Goal: Use online tool/utility: Utilize a website feature to perform a specific function

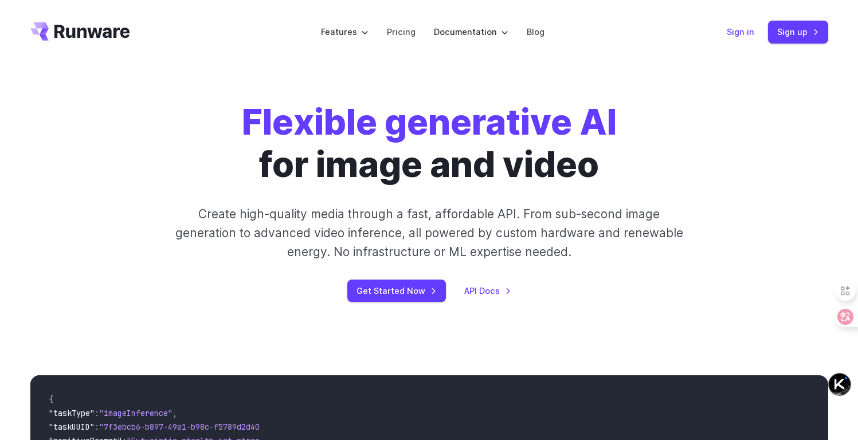
click at [740, 34] on link "Sign in" at bounding box center [741, 31] width 28 height 13
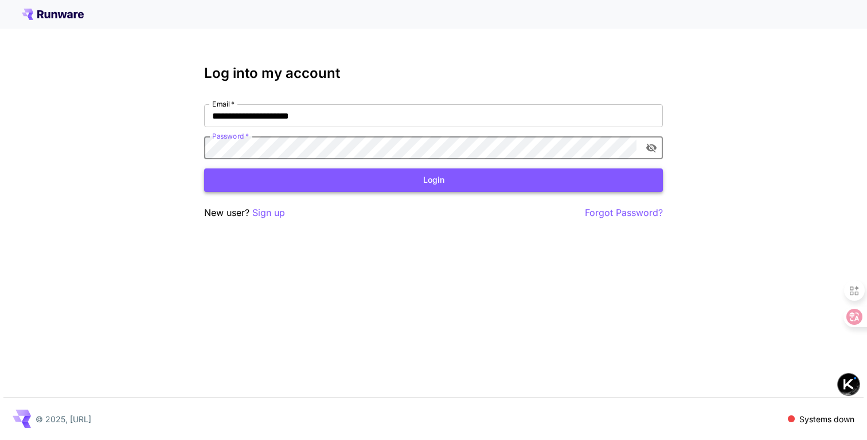
click at [438, 181] on button "Login" at bounding box center [433, 181] width 459 height 24
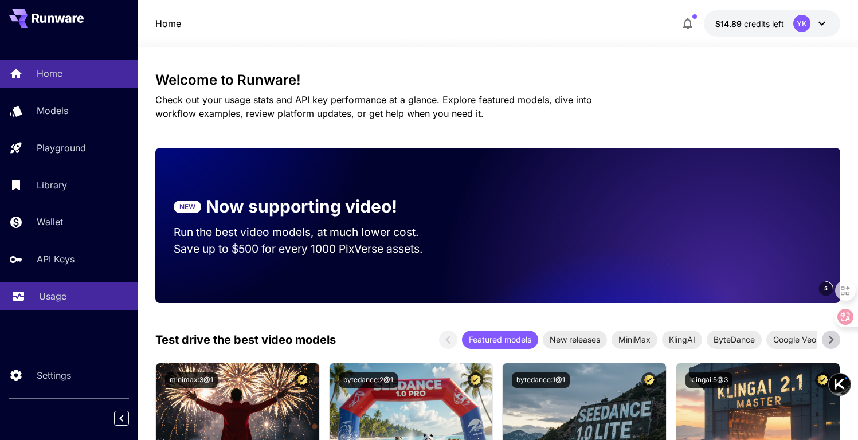
click at [72, 294] on div "Usage" at bounding box center [83, 297] width 89 height 14
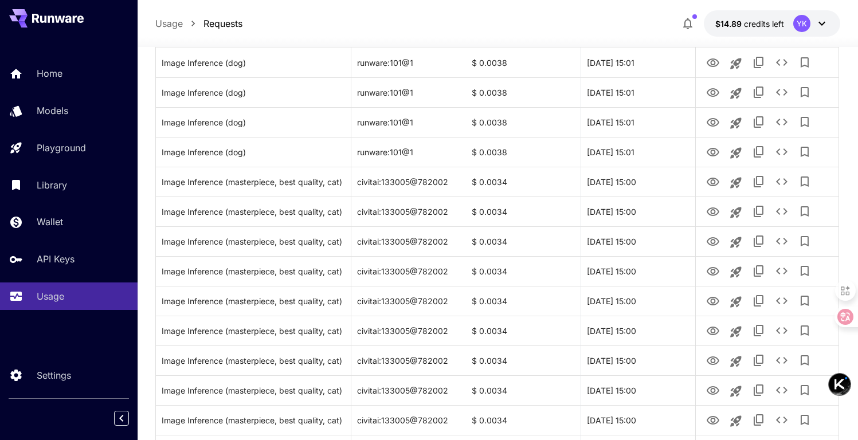
scroll to position [987, 0]
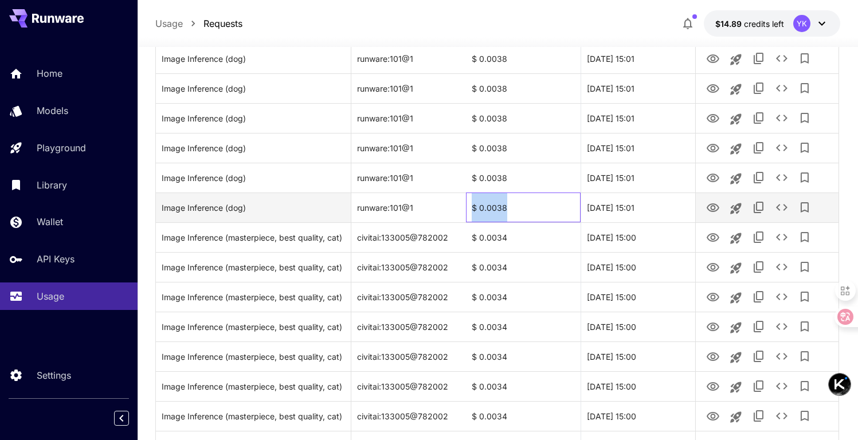
drag, startPoint x: 519, startPoint y: 207, endPoint x: 461, endPoint y: 204, distance: 58.5
click at [461, 204] on div "Image Inference (dog) runware:101@1 $ 0.0038 [DATE] 15:01" at bounding box center [497, 208] width 683 height 30
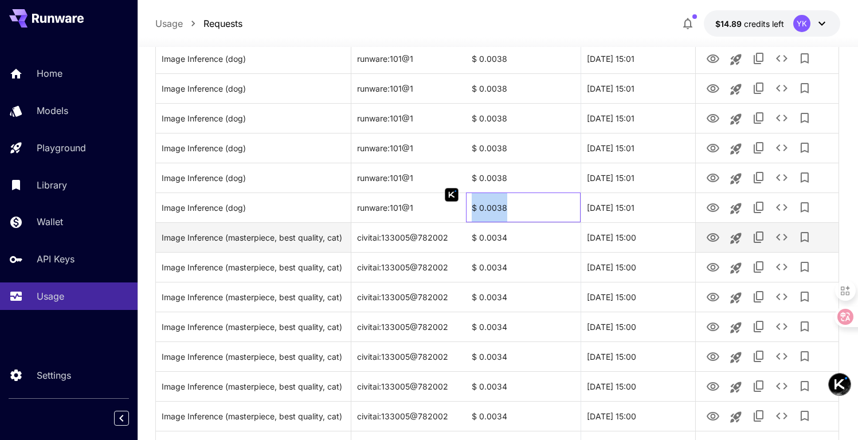
copy div "$ 0.0038"
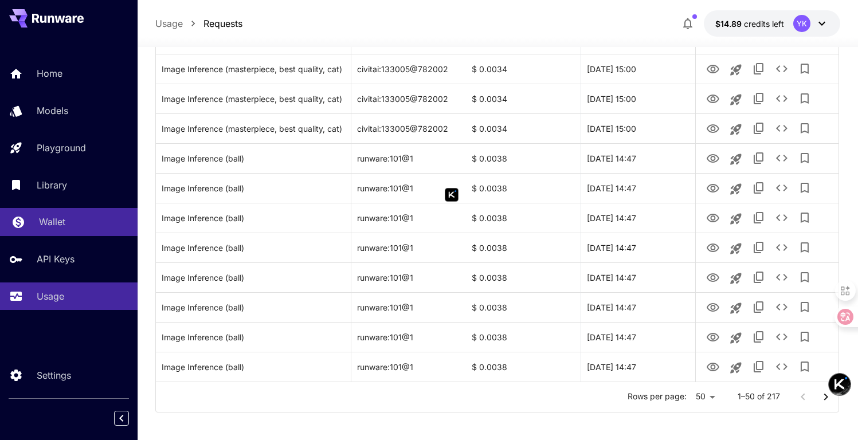
scroll to position [1340, 0]
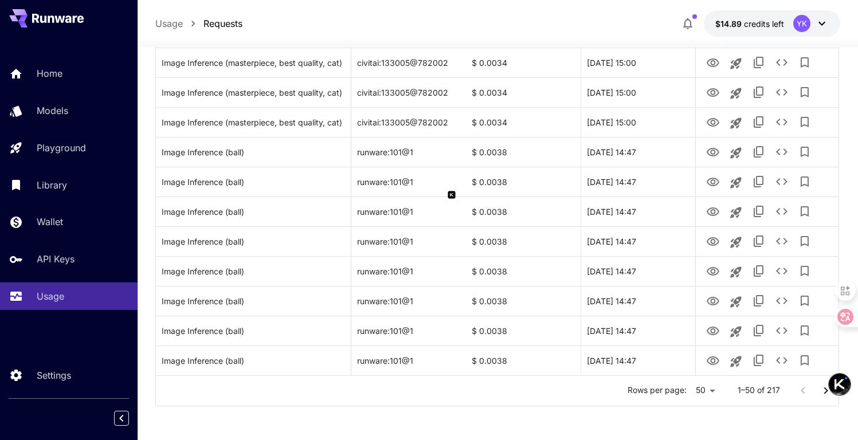
click at [751, 392] on p "1–50 of 217" at bounding box center [759, 390] width 42 height 11
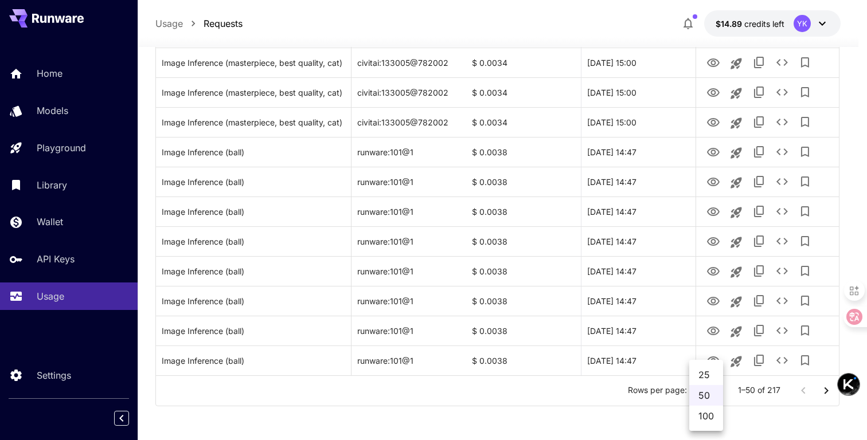
click at [710, 416] on li "100" at bounding box center [706, 416] width 34 height 21
type input "***"
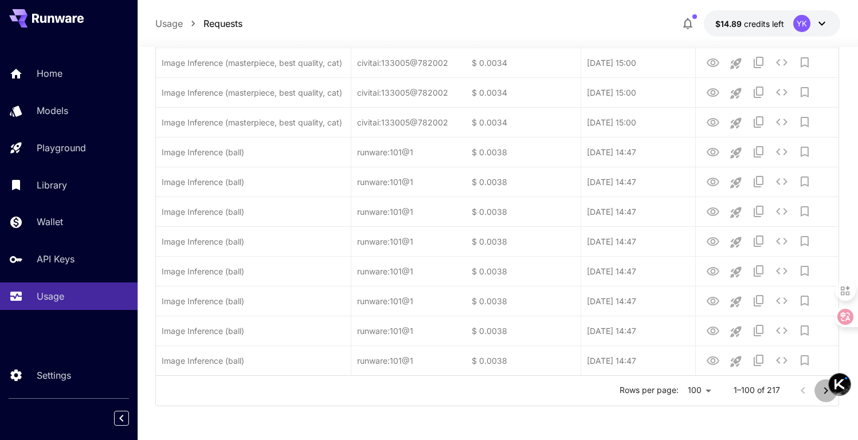
click at [824, 393] on icon "Go to next page" at bounding box center [826, 391] width 14 height 14
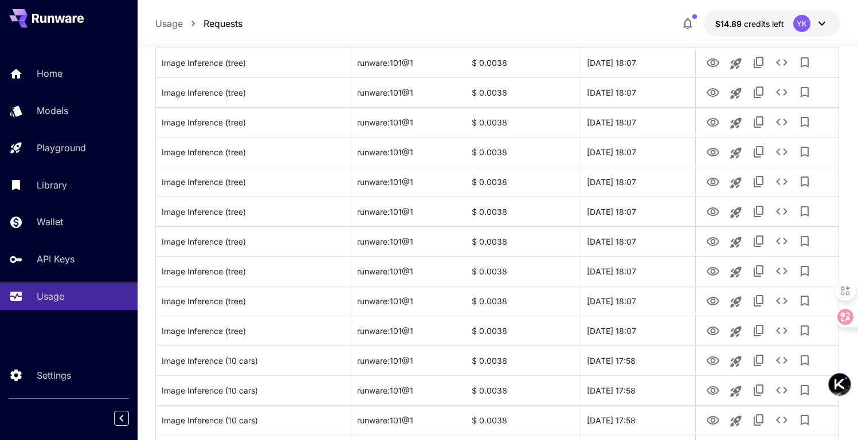
click at [824, 393] on div at bounding box center [767, 390] width 131 height 29
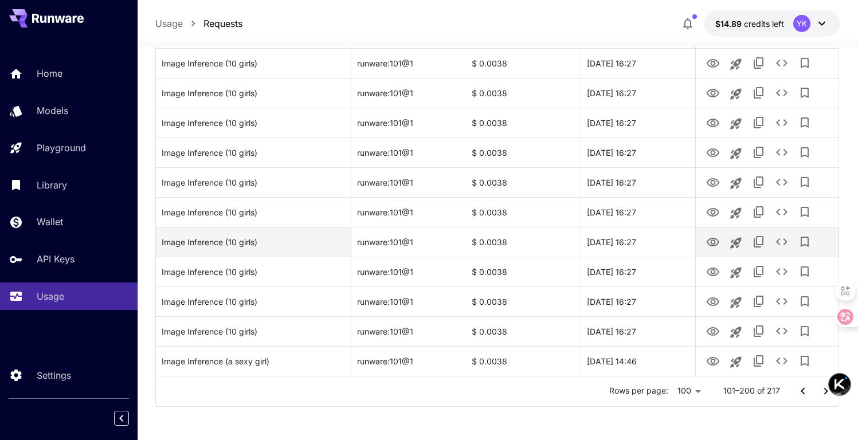
scroll to position [2831, 0]
click at [826, 393] on icon "Go to next page" at bounding box center [826, 391] width 14 height 14
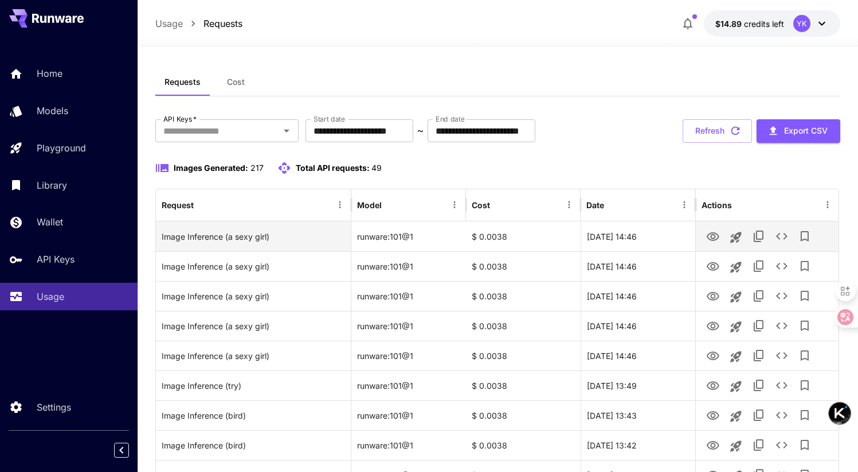
scroll to position [14, 0]
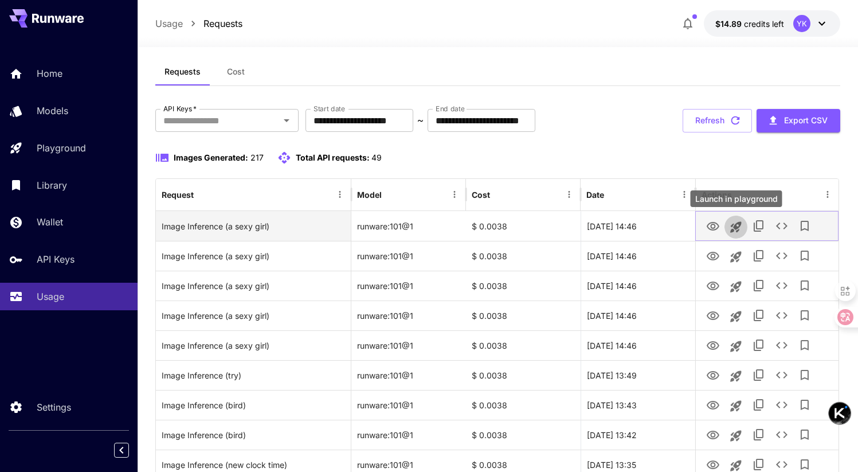
click at [743, 225] on button "Launch in playground" at bounding box center [736, 227] width 23 height 23
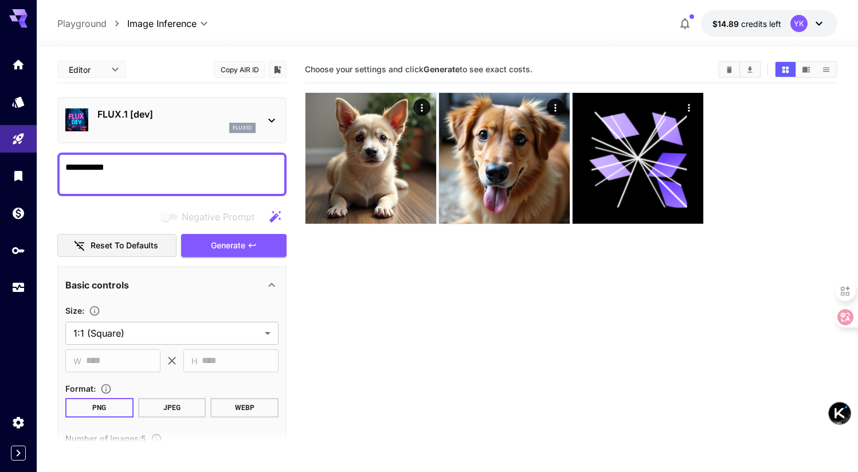
click at [240, 68] on button "Copy AIR ID" at bounding box center [240, 69] width 52 height 17
click at [161, 173] on textarea "**********" at bounding box center [171, 175] width 213 height 28
click at [228, 248] on span "Generate" at bounding box center [228, 245] width 34 height 14
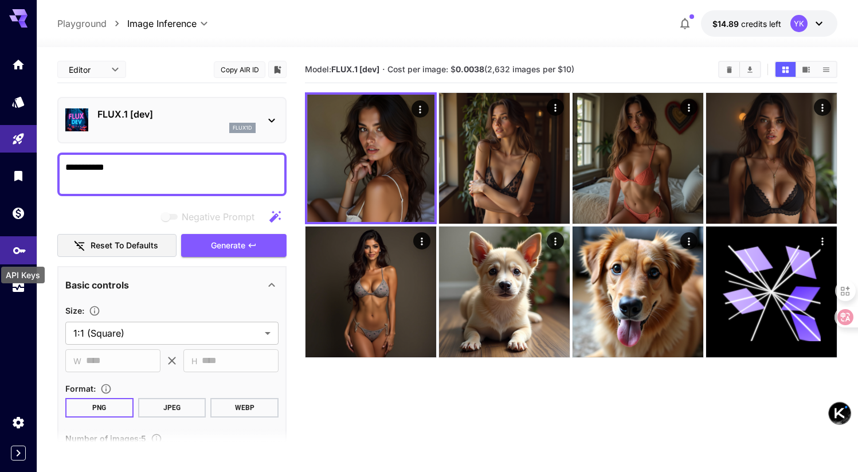
click at [22, 253] on icon "API Keys" at bounding box center [20, 247] width 14 height 14
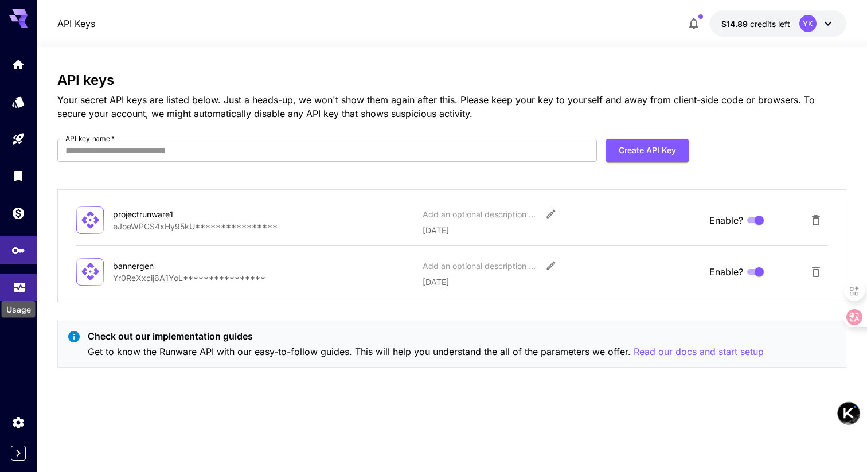
click at [16, 288] on icon "Usage" at bounding box center [19, 286] width 11 height 6
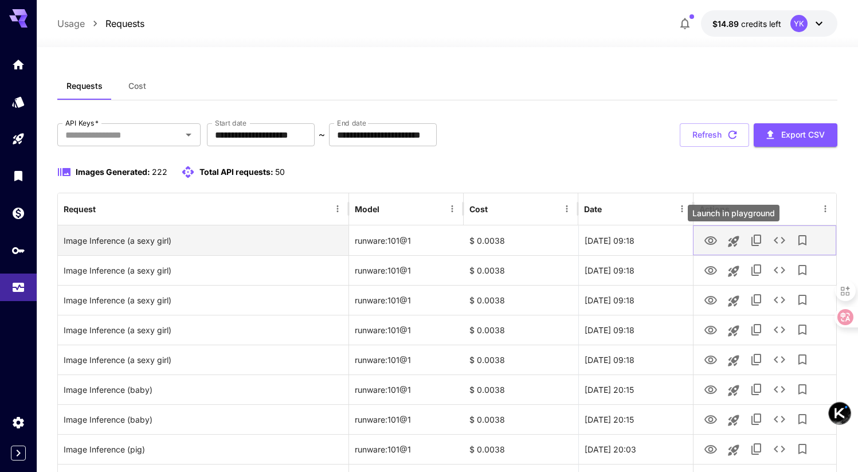
click at [735, 245] on icon "Launch in playground" at bounding box center [733, 241] width 11 height 11
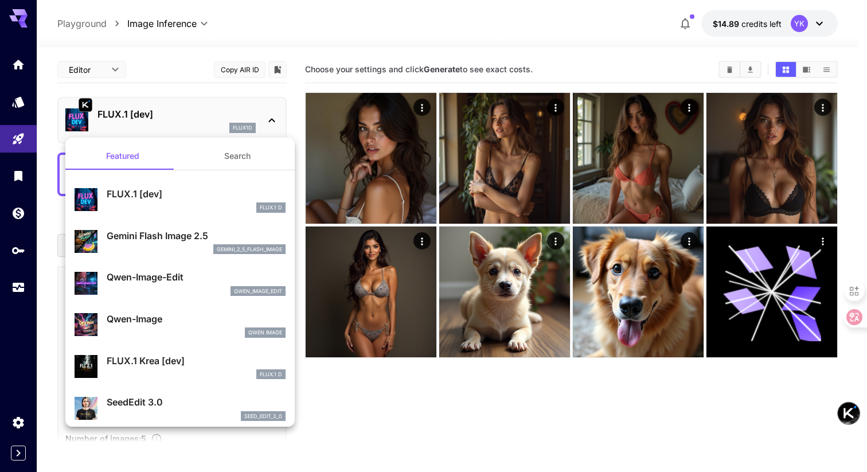
click at [457, 8] on div at bounding box center [433, 236] width 867 height 472
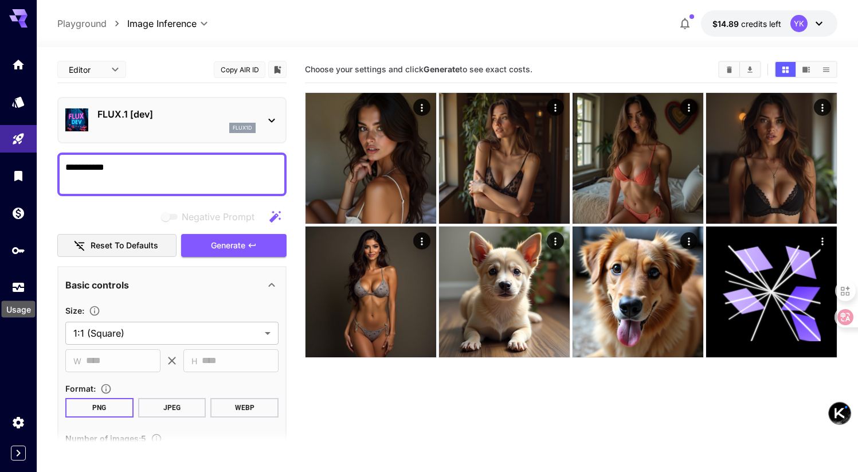
click at [18, 294] on div "Usage" at bounding box center [19, 306] width 36 height 26
